Goal: Transaction & Acquisition: Book appointment/travel/reservation

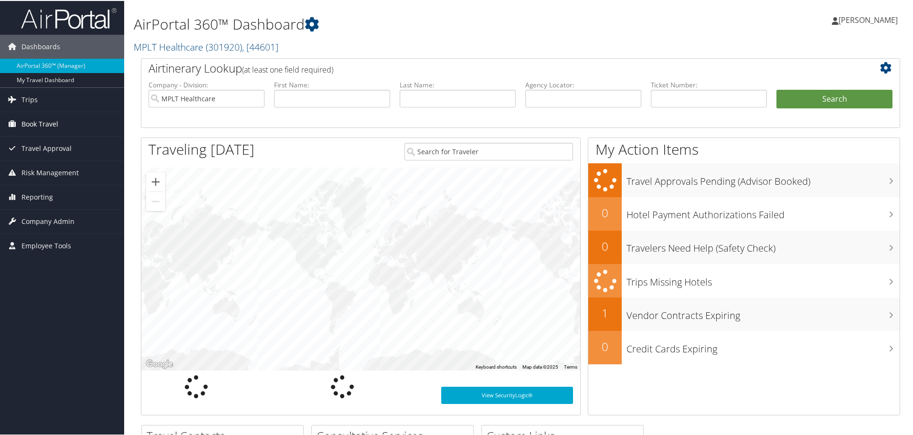
click at [39, 123] on span "Book Travel" at bounding box center [39, 123] width 37 height 24
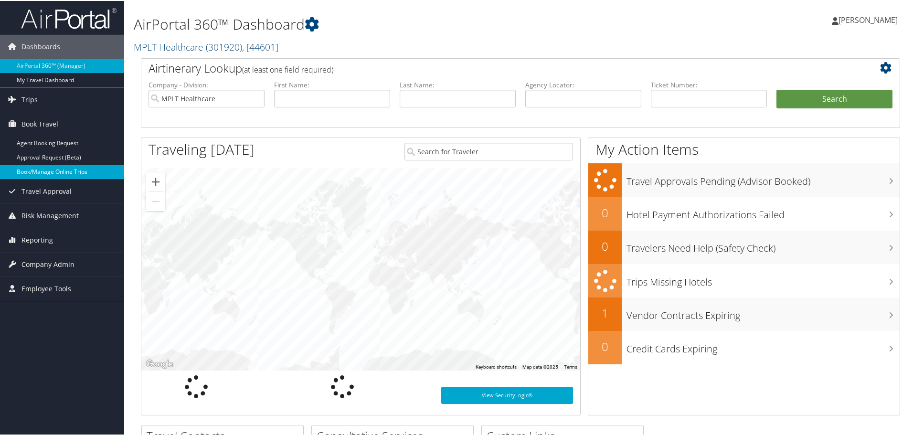
click at [33, 172] on link "Book/Manage Online Trips" at bounding box center [62, 171] width 124 height 14
